Goal: Communication & Community: Connect with others

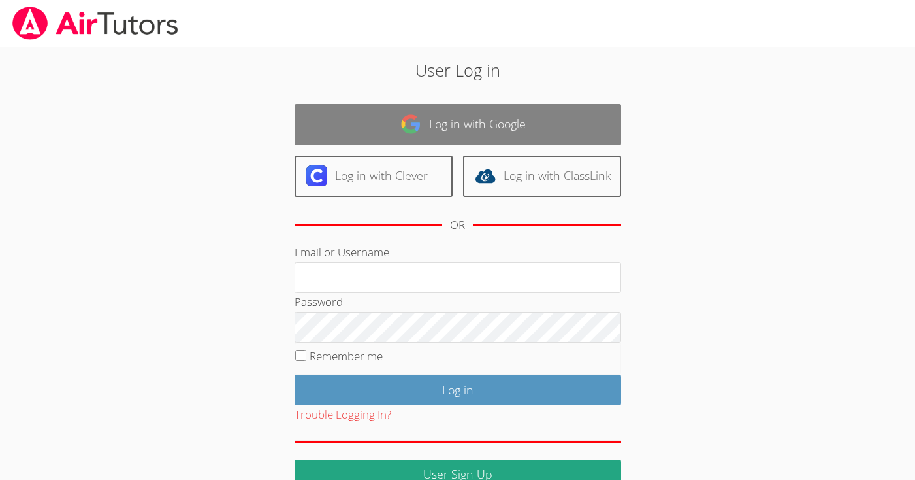
click at [554, 121] on link "Log in with Google" at bounding box center [458, 124] width 327 height 41
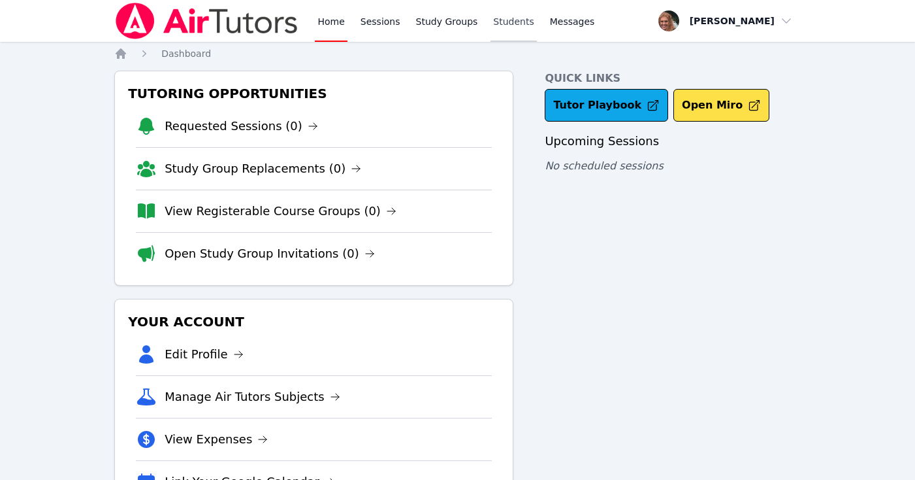
click at [513, 20] on link "Students" at bounding box center [514, 21] width 46 height 42
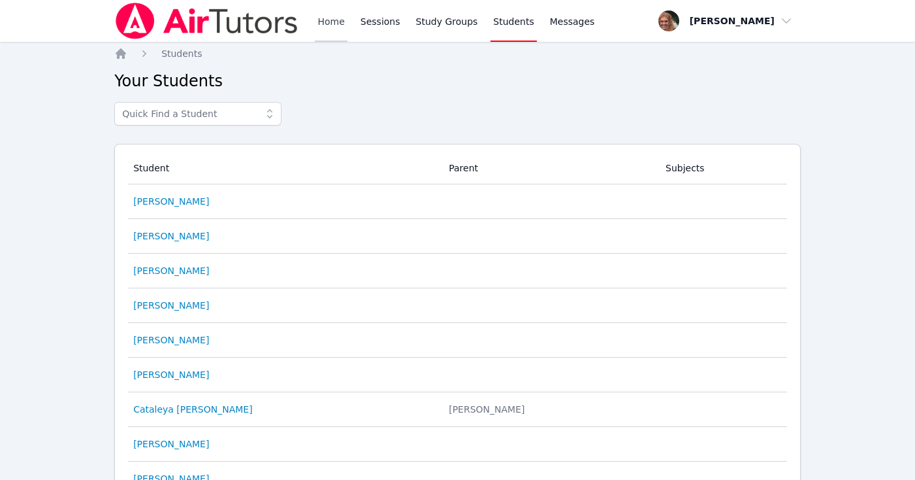
click at [336, 29] on link "Home" at bounding box center [331, 21] width 32 height 42
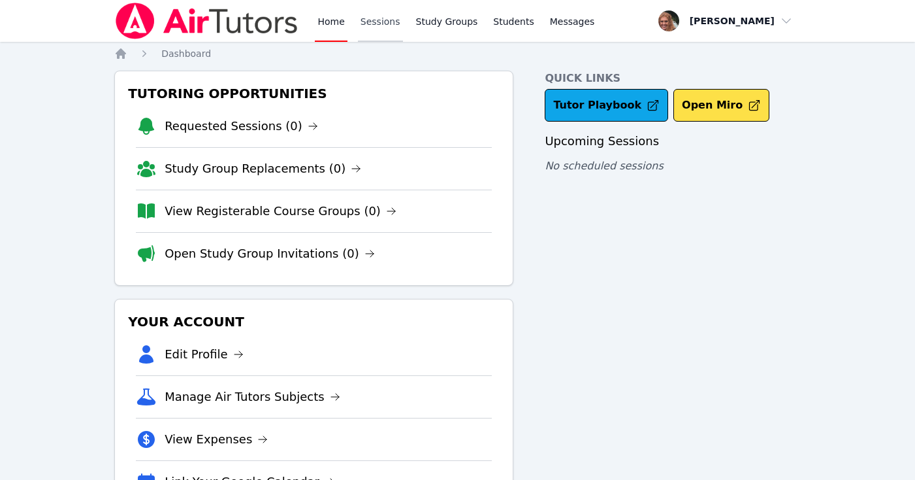
click at [372, 22] on link "Sessions" at bounding box center [380, 21] width 45 height 42
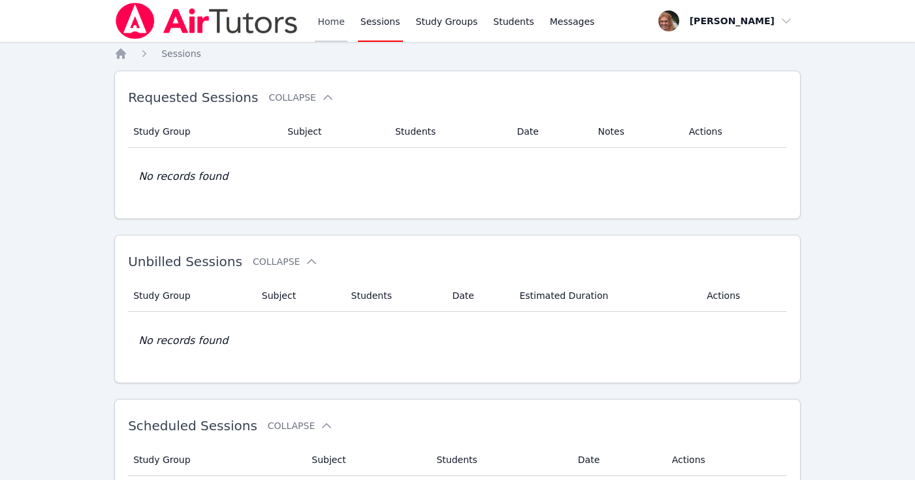
click at [328, 27] on link "Home" at bounding box center [331, 21] width 32 height 42
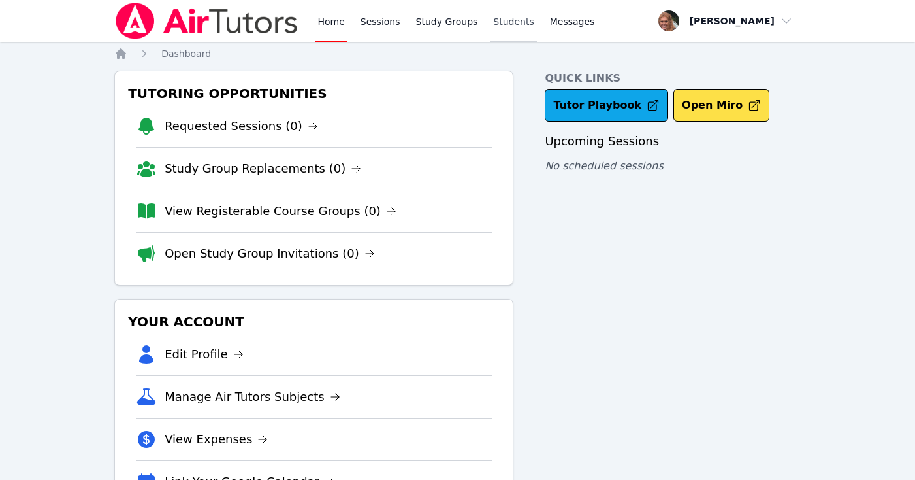
click at [516, 17] on link "Students" at bounding box center [514, 21] width 46 height 42
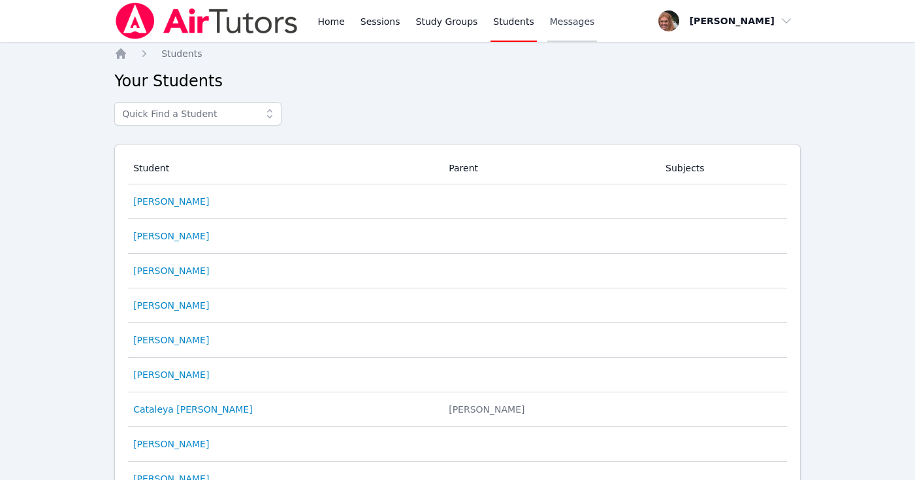
click at [566, 20] on span "Messages" at bounding box center [572, 21] width 45 height 13
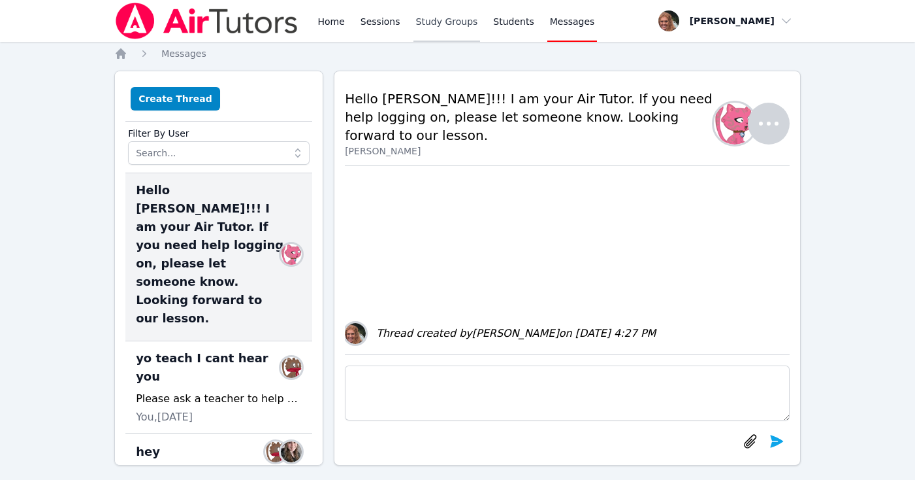
click at [445, 23] on link "Study Groups" at bounding box center [447, 21] width 67 height 42
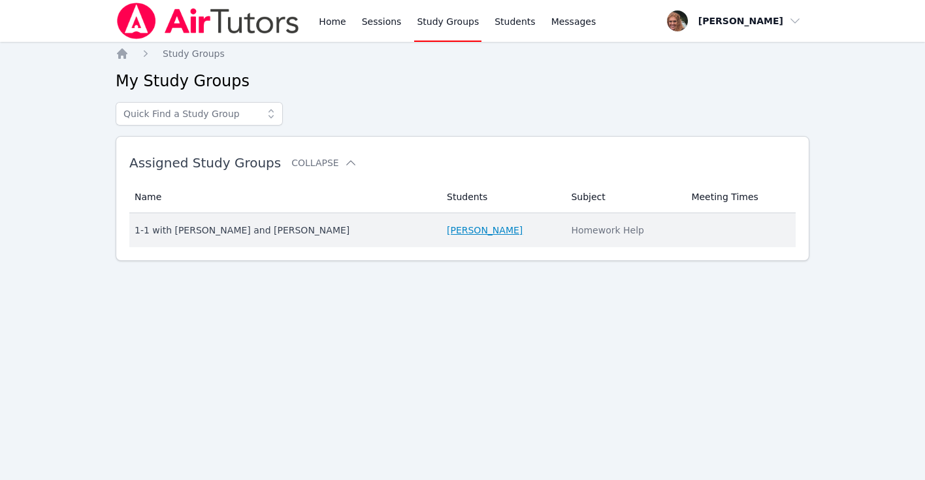
click at [462, 233] on link "[PERSON_NAME]" at bounding box center [485, 229] width 76 height 13
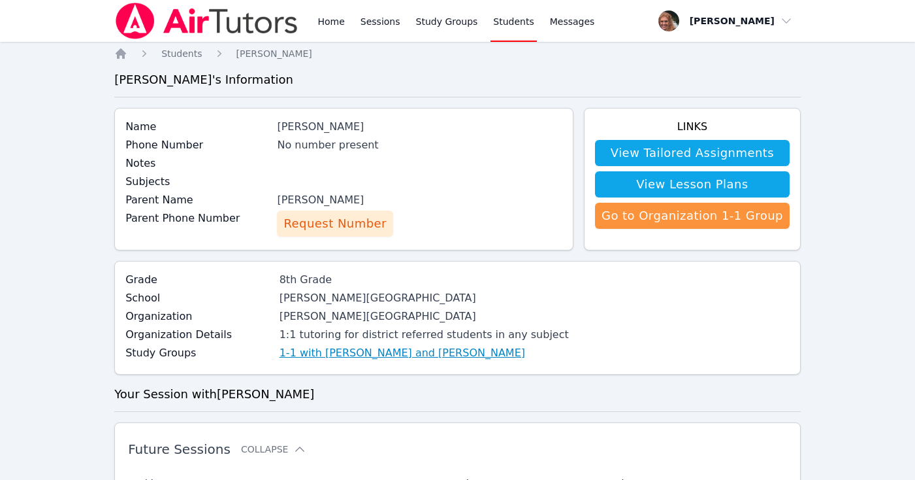
click at [391, 353] on link "1-1 with [PERSON_NAME] and [PERSON_NAME]" at bounding box center [403, 353] width 246 height 16
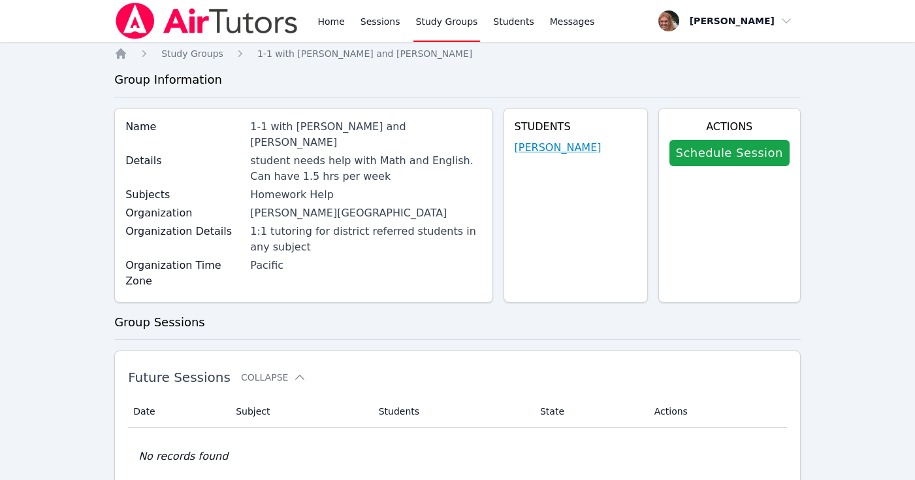
click at [574, 151] on link "[PERSON_NAME]" at bounding box center [558, 148] width 87 height 16
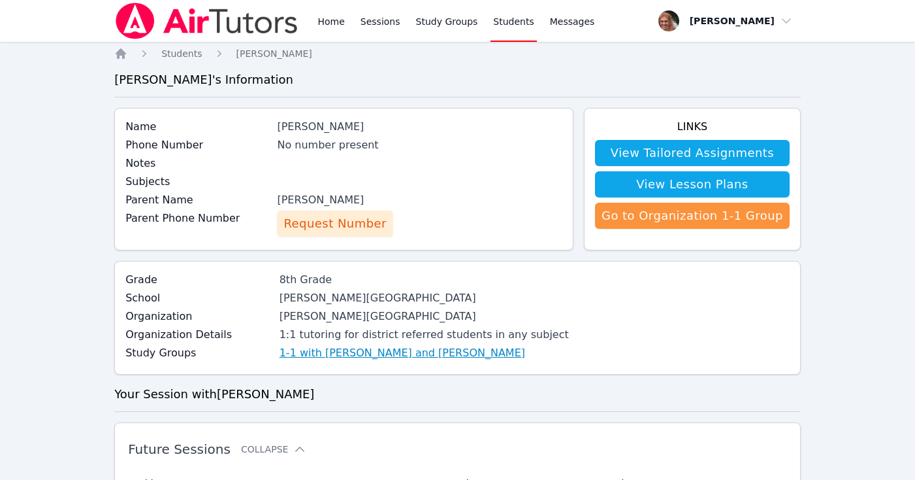
click at [367, 348] on link "1-1 with [PERSON_NAME] and [PERSON_NAME]" at bounding box center [403, 353] width 246 height 16
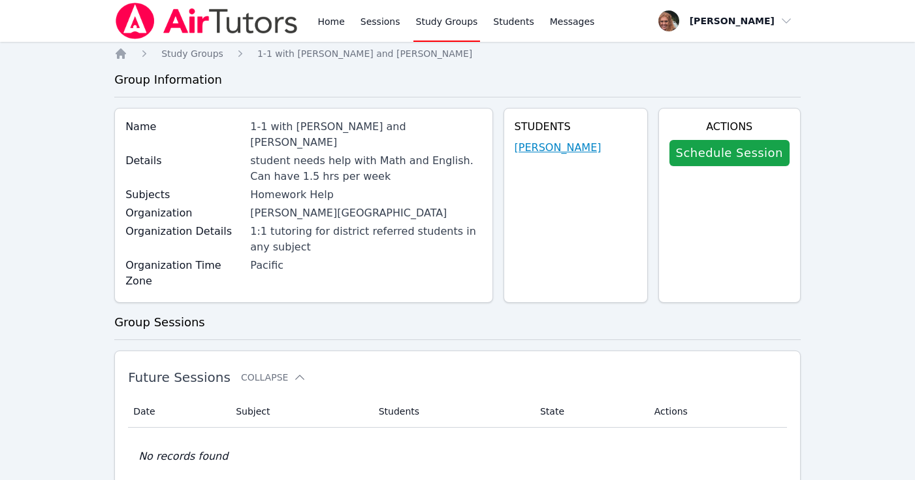
click at [551, 146] on link "[PERSON_NAME]" at bounding box center [558, 148] width 87 height 16
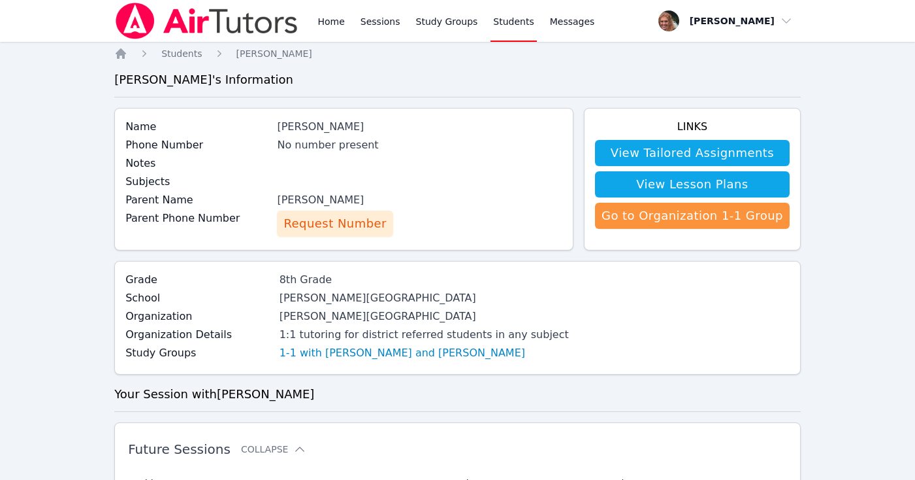
click at [355, 221] on span "Request Number" at bounding box center [335, 223] width 103 height 18
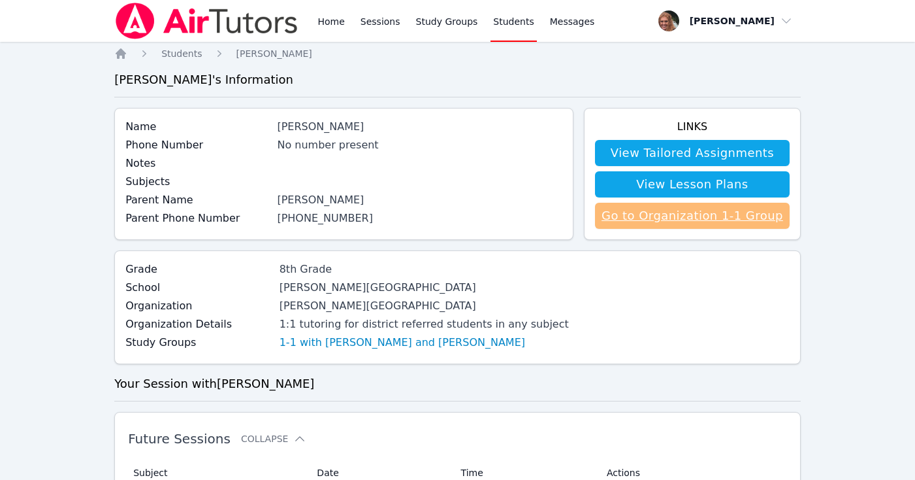
click at [671, 212] on link "Go to Organization 1-1 Group" at bounding box center [692, 216] width 195 height 26
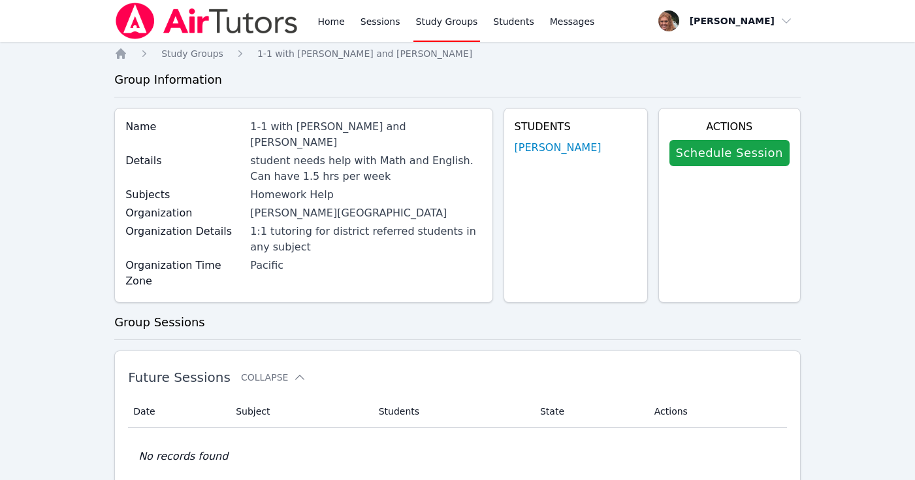
scroll to position [19, 0]
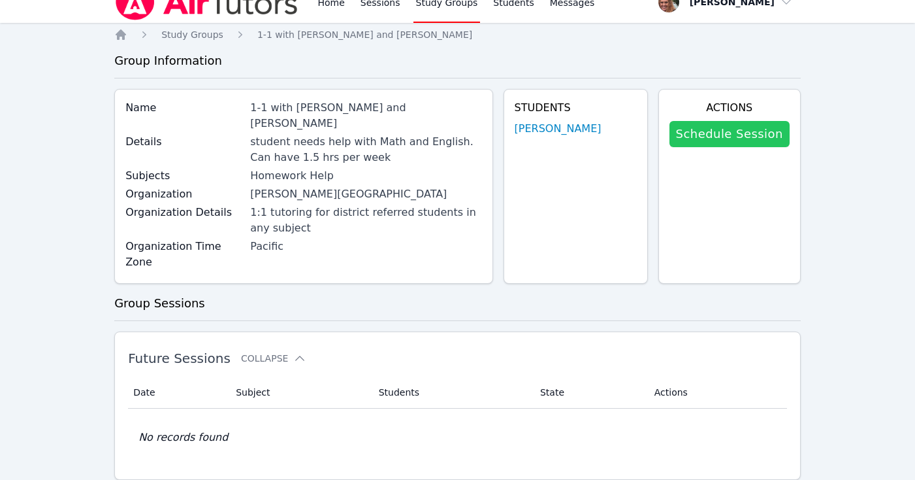
click at [717, 134] on link "Schedule Session" at bounding box center [730, 134] width 120 height 26
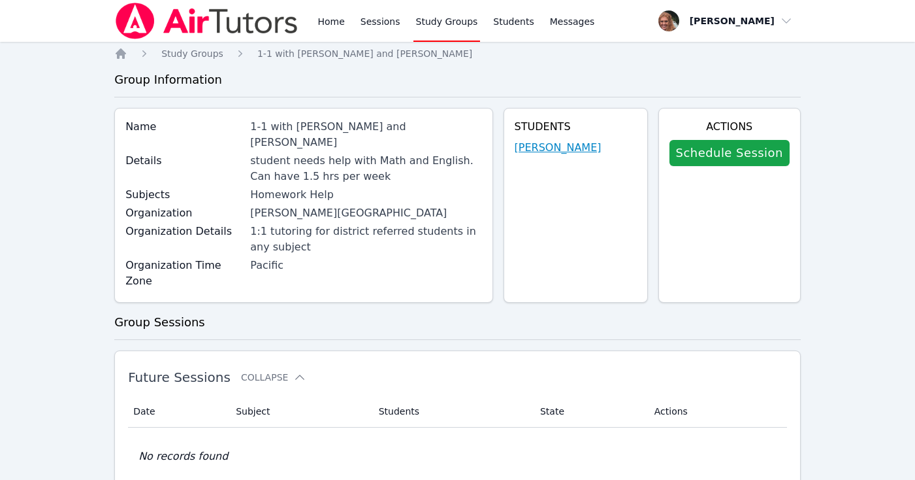
click at [559, 148] on link "[PERSON_NAME]" at bounding box center [558, 148] width 87 height 16
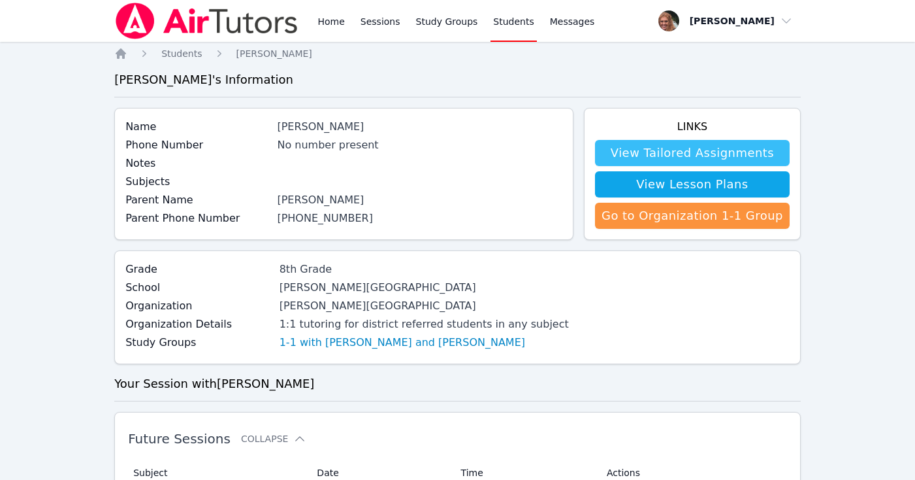
click at [683, 154] on link "View Tailored Assignments" at bounding box center [692, 153] width 195 height 26
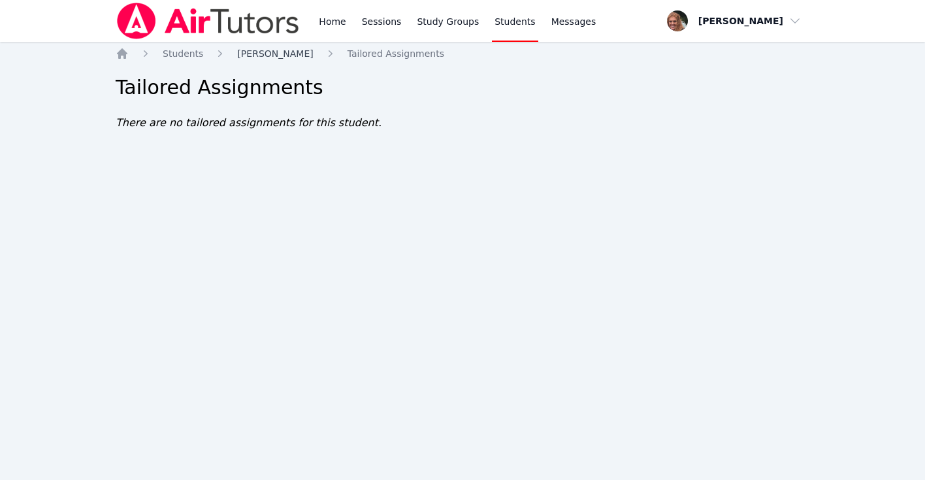
click at [250, 55] on span "[PERSON_NAME]" at bounding box center [275, 53] width 76 height 10
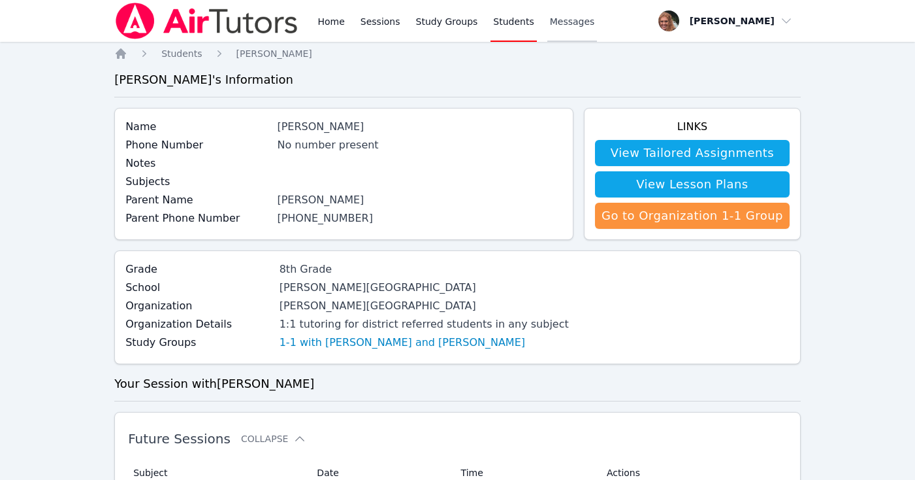
click at [567, 27] on span "Messages" at bounding box center [572, 21] width 45 height 13
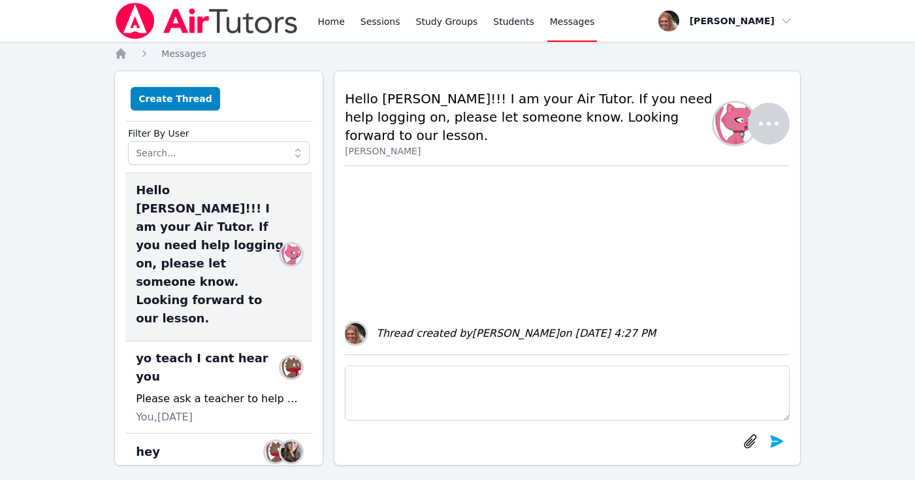
click at [286, 154] on span at bounding box center [298, 153] width 24 height 24
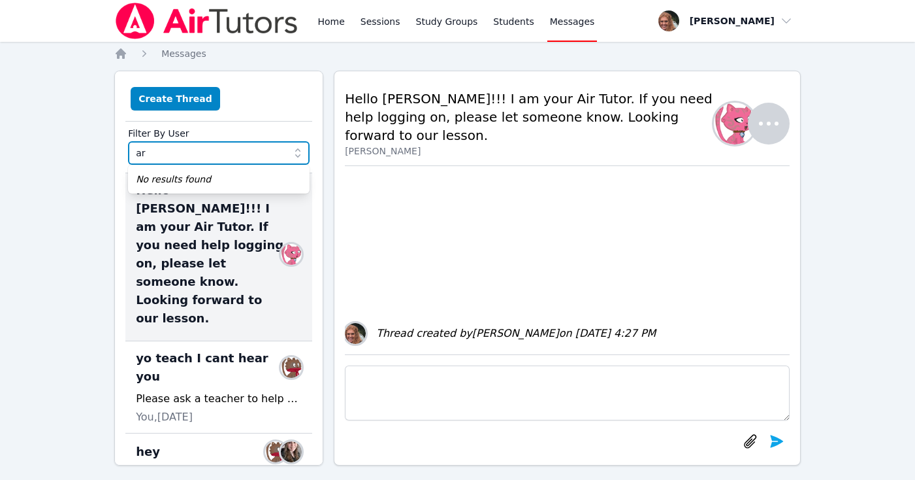
type input "a"
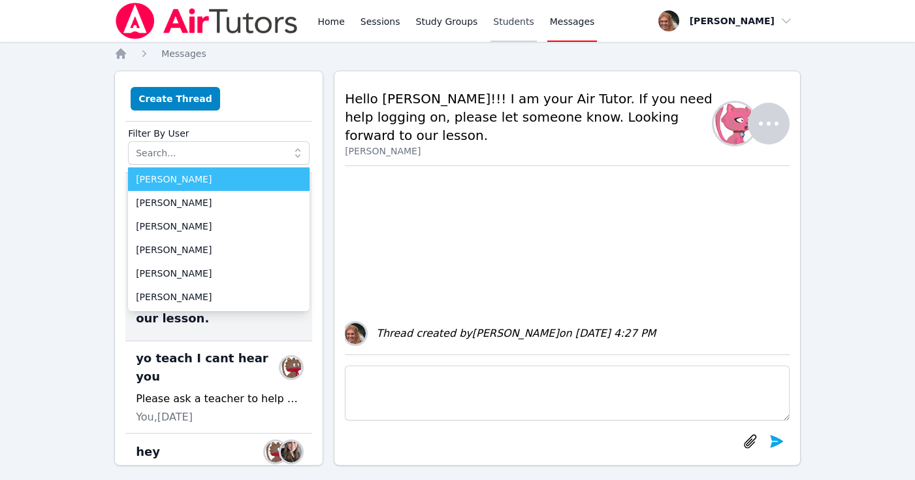
click at [512, 18] on link "Students" at bounding box center [514, 21] width 46 height 42
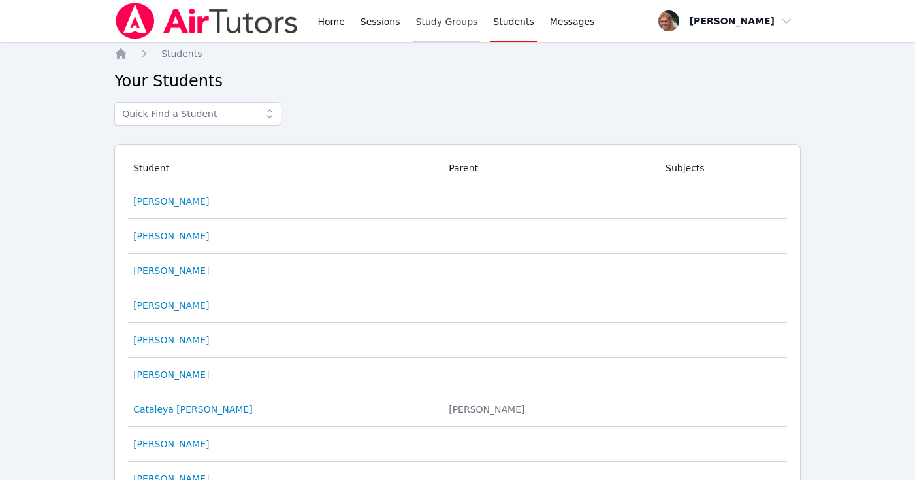
click at [439, 19] on link "Study Groups" at bounding box center [447, 21] width 67 height 42
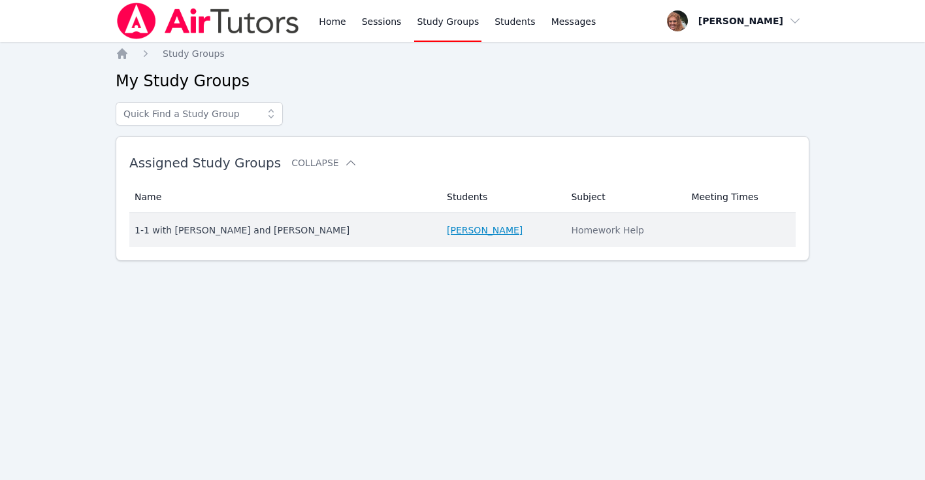
click at [463, 223] on link "[PERSON_NAME]" at bounding box center [485, 229] width 76 height 13
